Goal: Information Seeking & Learning: Learn about a topic

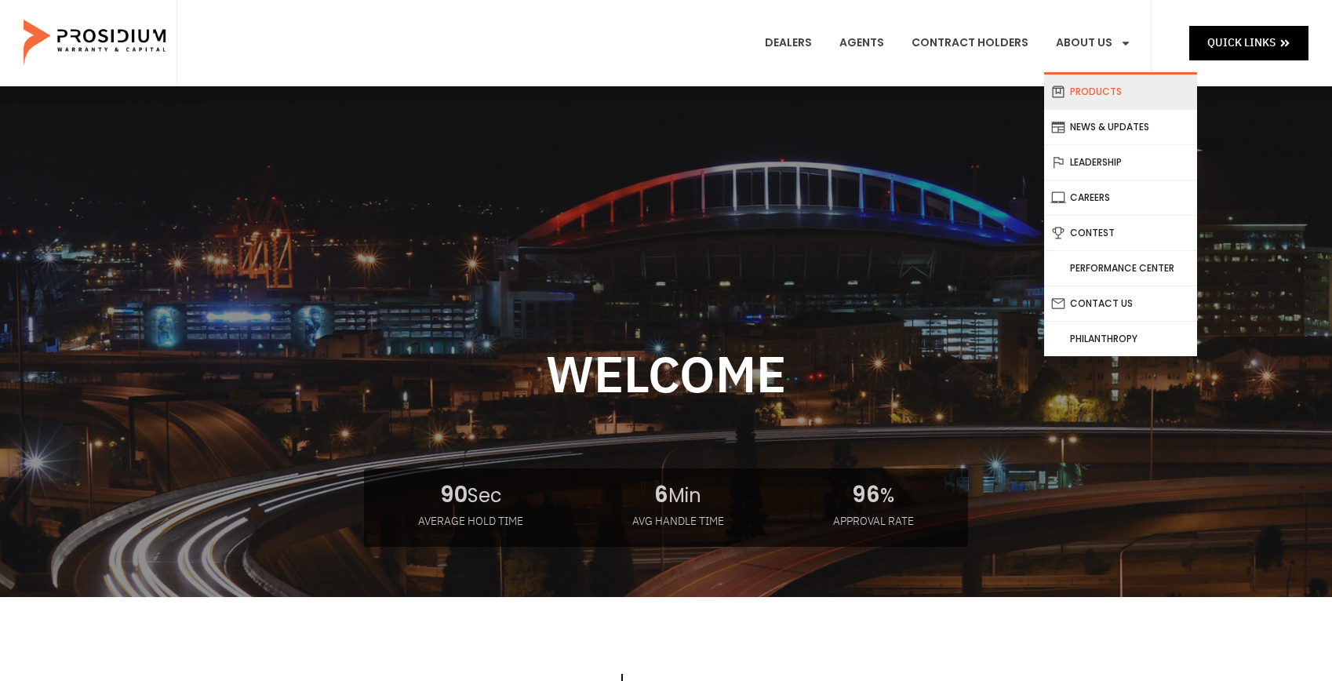
click at [1106, 91] on link "Products" at bounding box center [1120, 92] width 153 height 35
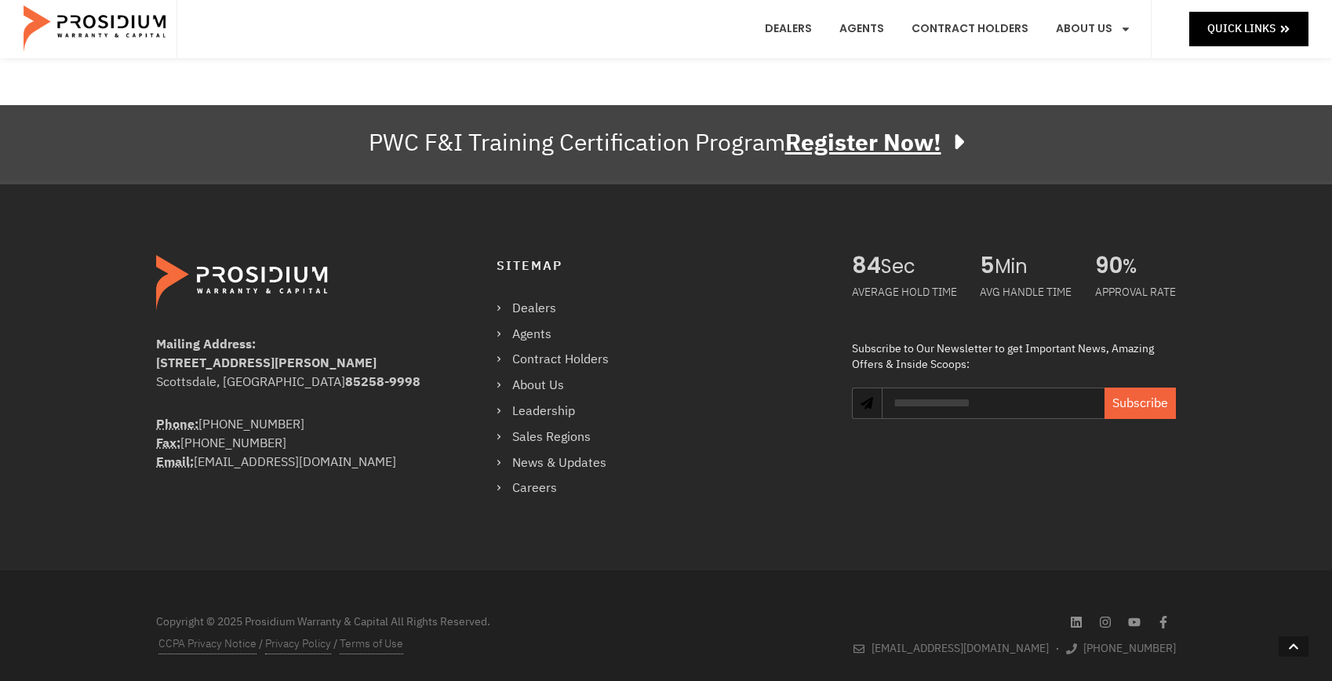
scroll to position [2760, 0]
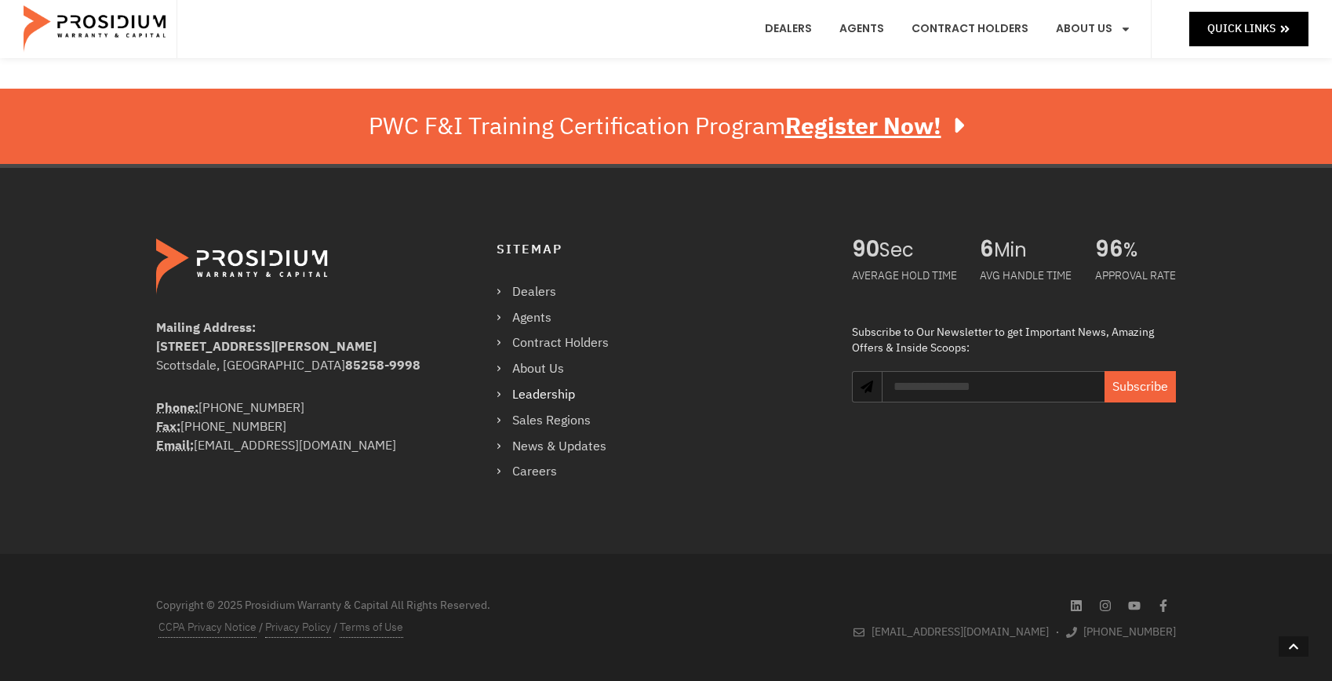
click at [551, 391] on link "Leadership" at bounding box center [560, 394] width 128 height 23
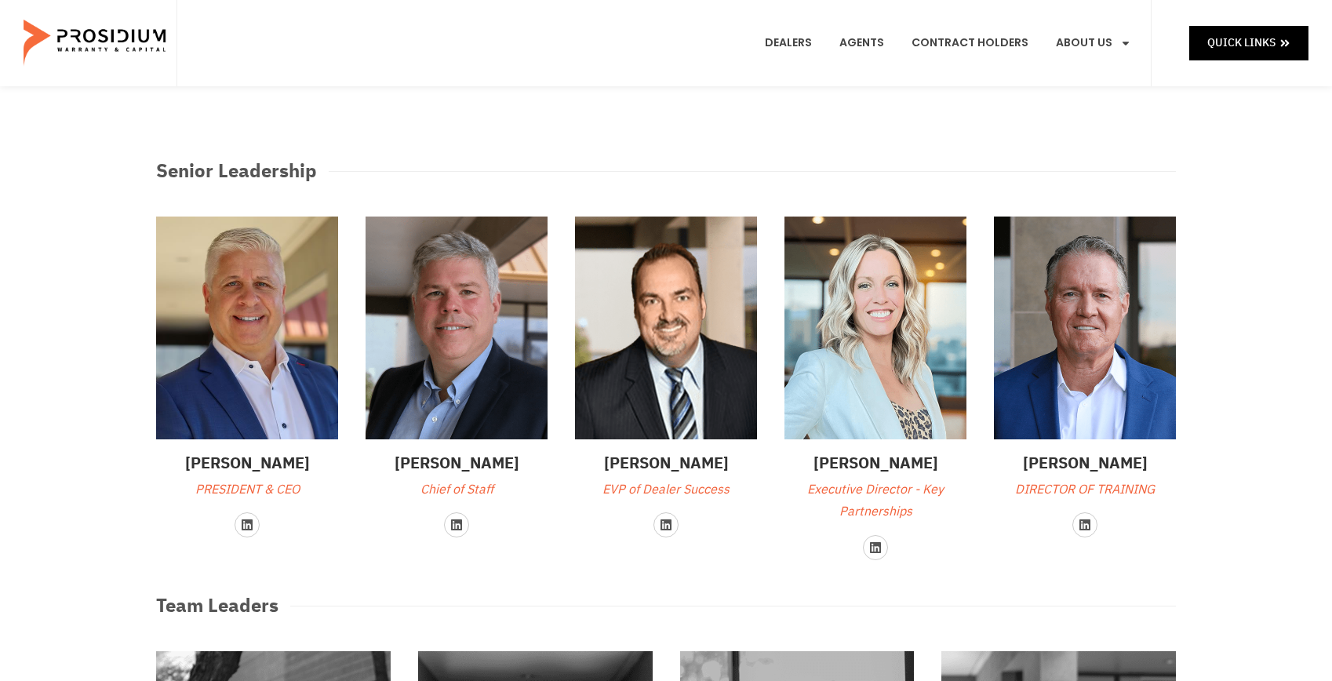
click at [249, 383] on img at bounding box center [247, 327] width 182 height 223
